Goal: Task Accomplishment & Management: Manage account settings

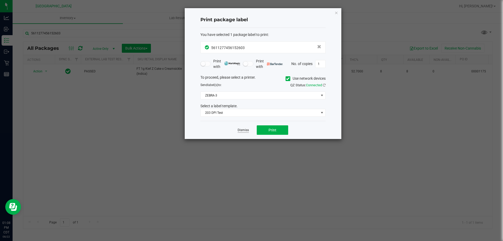
click at [240, 132] on link "Dismiss" at bounding box center [243, 130] width 11 height 4
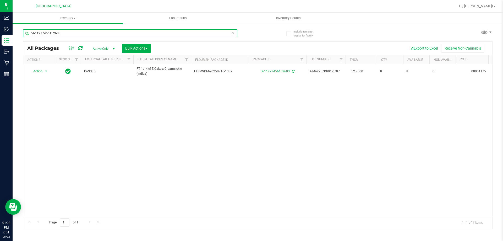
drag, startPoint x: 71, startPoint y: 35, endPoint x: 19, endPoint y: 45, distance: 52.3
click at [20, 45] on div "Include items not tagged for facility 5611277456152603 All Packages Active Only…" at bounding box center [258, 103] width 491 height 160
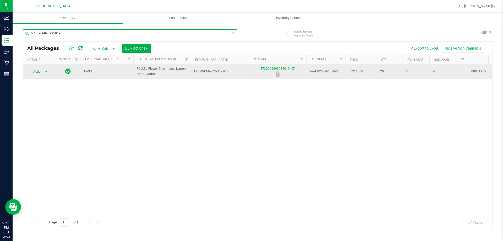
type input "5730966893935919"
click at [35, 70] on span "Action" at bounding box center [36, 71] width 14 height 7
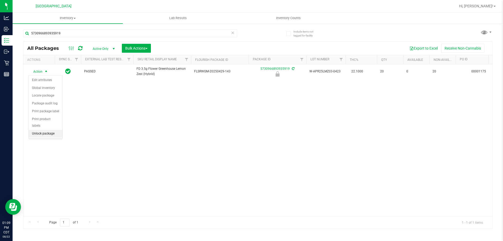
click at [53, 130] on li "Unlock package" at bounding box center [46, 134] width 34 height 8
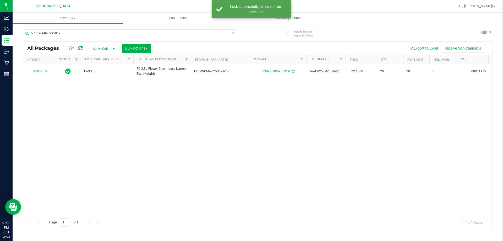
click at [41, 70] on span "Action" at bounding box center [36, 71] width 14 height 7
click at [50, 136] on li "Print package label" at bounding box center [49, 135] width 41 height 8
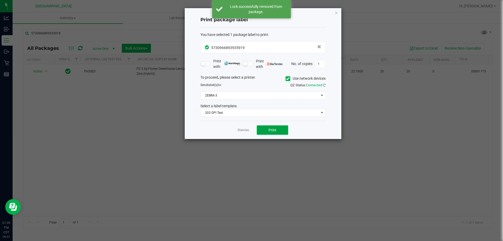
click at [271, 132] on span "Print" at bounding box center [273, 130] width 8 height 4
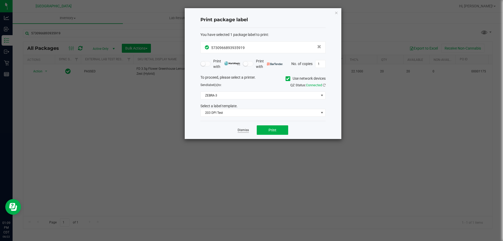
click at [243, 131] on link "Dismiss" at bounding box center [243, 130] width 11 height 4
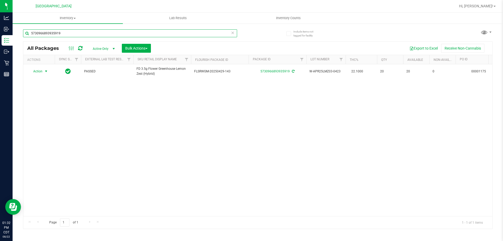
click at [61, 36] on input "5730966893935919" at bounding box center [130, 33] width 214 height 8
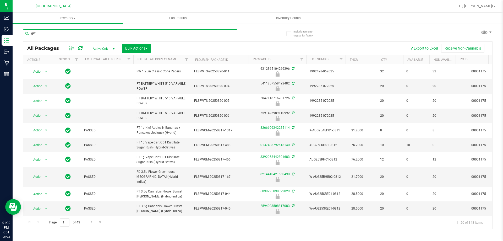
type input "grz"
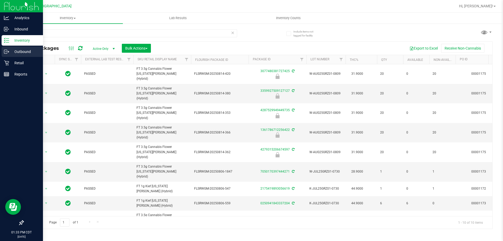
click at [24, 51] on p "Outbound" at bounding box center [24, 52] width 31 height 6
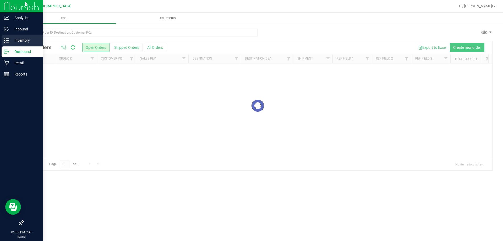
click at [30, 37] on p "Inventory" at bounding box center [24, 40] width 31 height 6
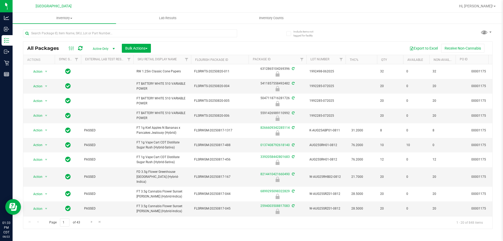
click at [110, 48] on span "Active Only" at bounding box center [102, 48] width 29 height 7
click at [96, 81] on li "All" at bounding box center [102, 81] width 28 height 8
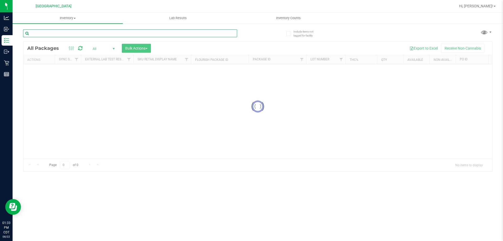
click at [100, 36] on input "text" at bounding box center [130, 33] width 214 height 8
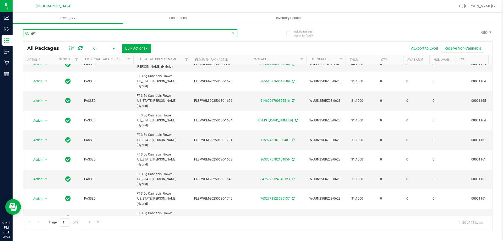
type input "grz"
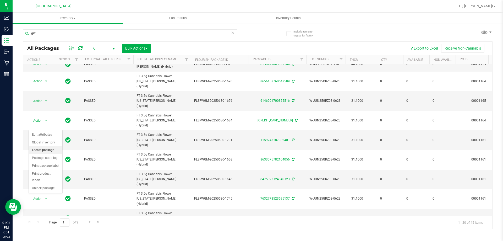
click at [46, 151] on li "Locate package" at bounding box center [46, 150] width 34 height 8
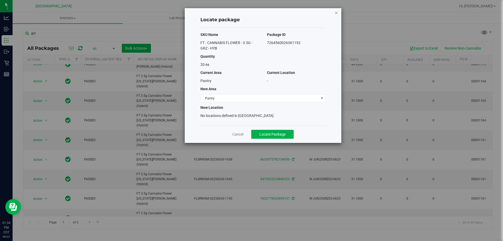
click at [335, 14] on icon "button" at bounding box center [337, 12] width 4 height 6
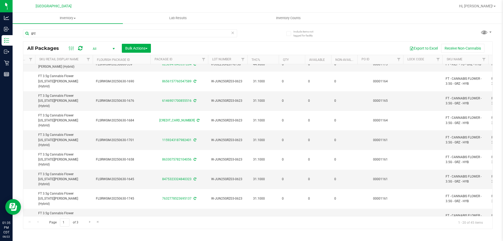
scroll to position [139, 99]
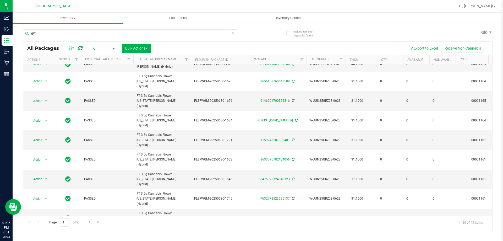
click at [46, 199] on li "Unlock package" at bounding box center [46, 203] width 34 height 8
click at [44, 163] on li "Lock package" at bounding box center [49, 165] width 41 height 8
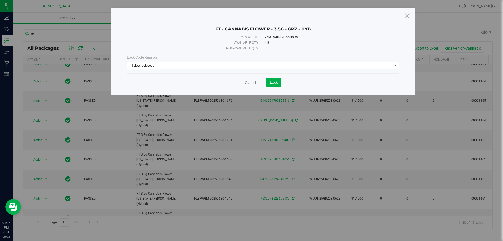
click at [174, 61] on div "Lock Code Reason Select lock code Select lock code Newly Received Administrativ…" at bounding box center [263, 62] width 280 height 15
click at [169, 62] on span "Select lock code" at bounding box center [263, 66] width 272 height 8
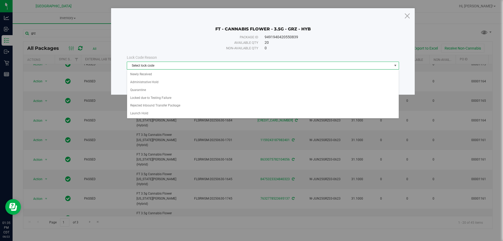
click at [165, 66] on span "Select lock code" at bounding box center [259, 65] width 265 height 7
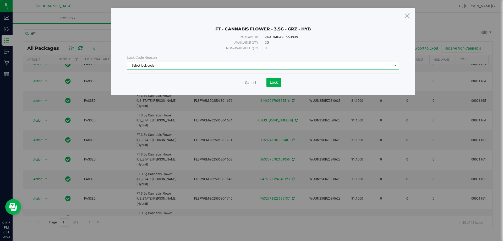
click at [165, 66] on span "Select lock code" at bounding box center [259, 65] width 265 height 7
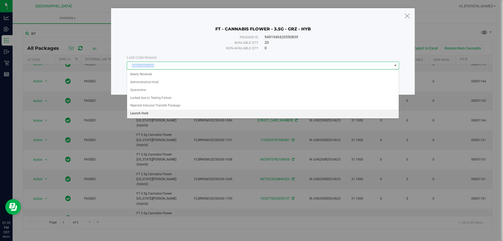
click at [153, 111] on li "Launch Hold" at bounding box center [263, 114] width 272 height 8
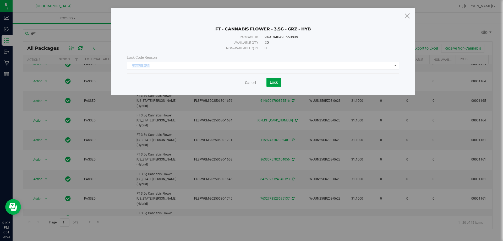
click at [274, 81] on span "Lock" at bounding box center [274, 82] width 8 height 4
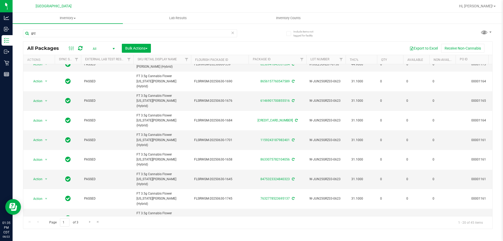
click at [45, 184] on li "Unlock package" at bounding box center [46, 188] width 34 height 8
click at [49, 150] on li "Lock package" at bounding box center [49, 150] width 41 height 8
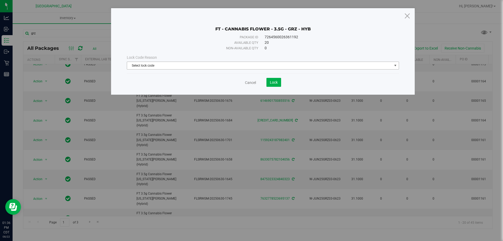
click at [204, 62] on span "Select lock code" at bounding box center [263, 66] width 272 height 8
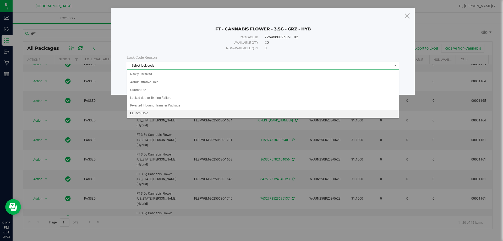
click at [160, 113] on li "Launch Hold" at bounding box center [263, 114] width 272 height 8
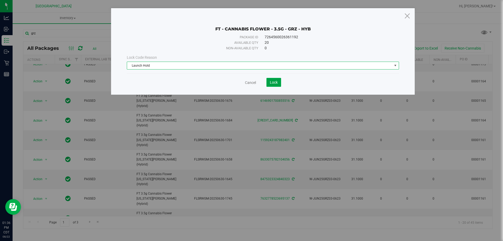
click at [280, 84] on button "Lock" at bounding box center [274, 82] width 15 height 9
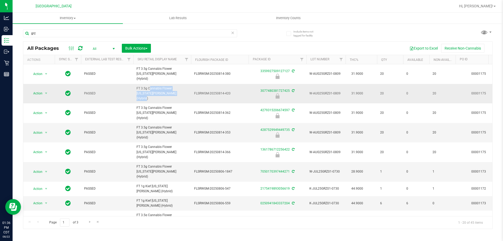
drag, startPoint x: 160, startPoint y: 90, endPoint x: 135, endPoint y: 79, distance: 27.3
click at [135, 84] on td "FT 3.5g Cannabis Flower [US_STATE][PERSON_NAME] (Hybrid)" at bounding box center [162, 94] width 58 height 20
copy span "FT 3.5g Cannabis Flower [US_STATE][PERSON_NAME] (Hybrid)"
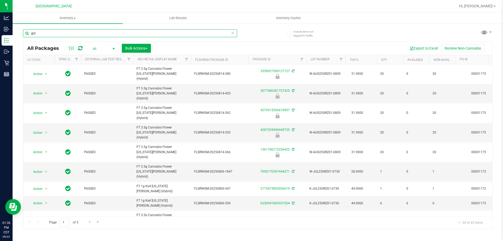
drag, startPoint x: 40, startPoint y: 32, endPoint x: 25, endPoint y: 31, distance: 14.7
click at [25, 31] on input "grz" at bounding box center [130, 33] width 214 height 8
paste input "FT 3.5g Cannabis Flower [US_STATE][PERSON_NAME] (Hybrid)"
type input "FT 3.5g Cannabis Flower [US_STATE][PERSON_NAME] (Hybrid)"
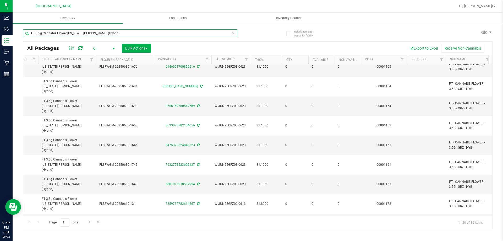
scroll to position [0, 95]
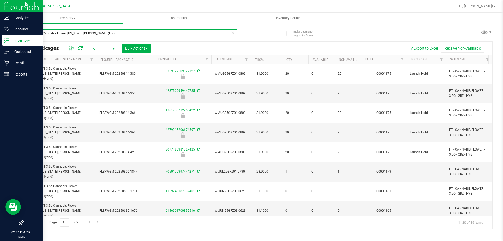
drag, startPoint x: 120, startPoint y: 34, endPoint x: 0, endPoint y: 36, distance: 119.6
click at [0, 36] on div "Analytics Inbound Inventory Outbound Retail Reports 02:24 PM CDT [DATE] 08/22 […" at bounding box center [251, 120] width 503 height 241
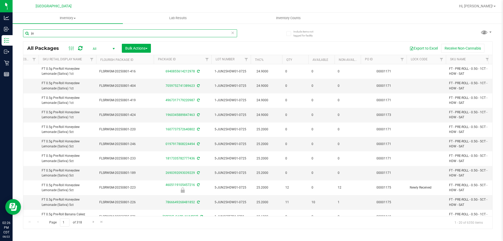
type input "j"
type input "ddf"
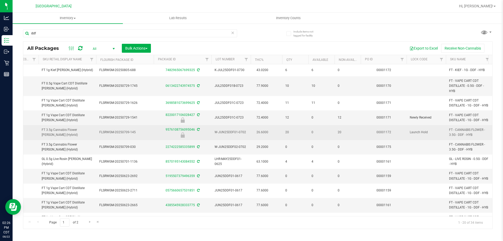
drag, startPoint x: 68, startPoint y: 136, endPoint x: 41, endPoint y: 129, distance: 27.5
click at [41, 129] on td "FT 3.5g Cannabis Flower [PERSON_NAME] (Hybrid)" at bounding box center [68, 132] width 58 height 15
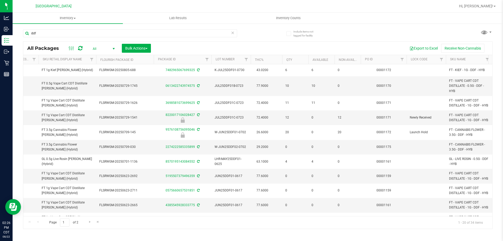
click at [100, 45] on span "All" at bounding box center [102, 48] width 29 height 7
click at [106, 56] on li "Active Only" at bounding box center [102, 57] width 28 height 8
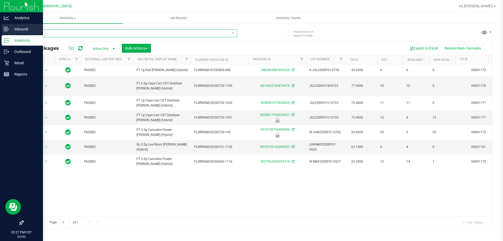
drag, startPoint x: 61, startPoint y: 30, endPoint x: 0, endPoint y: 30, distance: 61.1
click at [0, 30] on div "Analytics Inbound Inventory Outbound Retail Reports 02:27 PM CDT [DATE] 08/22 […" at bounding box center [251, 120] width 503 height 241
type input "fIc"
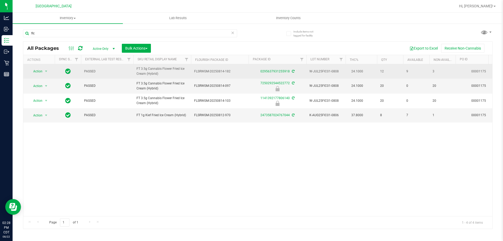
drag, startPoint x: 162, startPoint y: 74, endPoint x: 130, endPoint y: 71, distance: 31.7
copy tr "FT 3.5g Cannabis Flower Fried Ice Cream (Hybrid)"
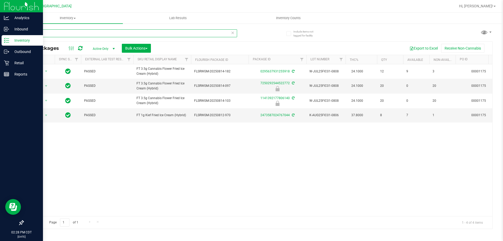
drag, startPoint x: 53, startPoint y: 36, endPoint x: 0, endPoint y: 36, distance: 52.7
click at [0, 36] on div "Analytics Inbound Inventory Outbound Retail Reports 02:28 PM CDT [DATE] 08/22 […" at bounding box center [251, 120] width 503 height 241
paste input "FT 3.5g Cannabis Flower Fried Ice Cream (Hybrid)"
type input "FT 3.5g Cannabis Flower Fried Ice Cream (Hybrid)"
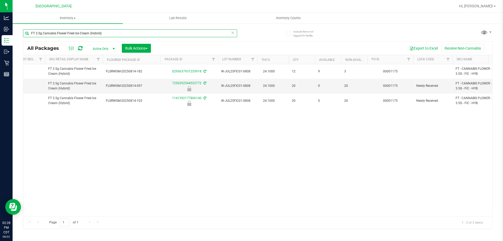
scroll to position [0, 90]
